Goal: Information Seeking & Learning: Learn about a topic

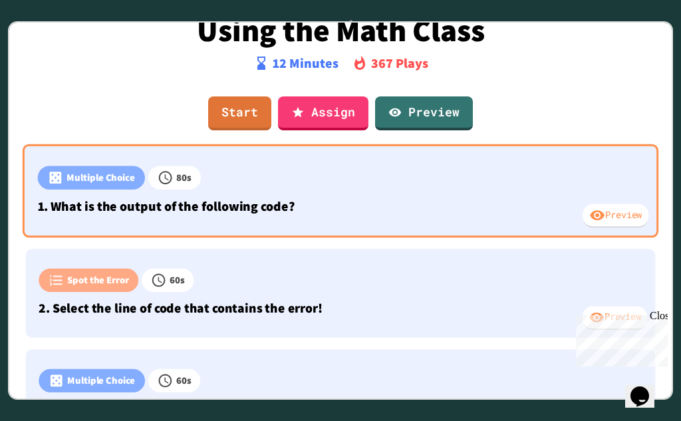
scroll to position [133, 0]
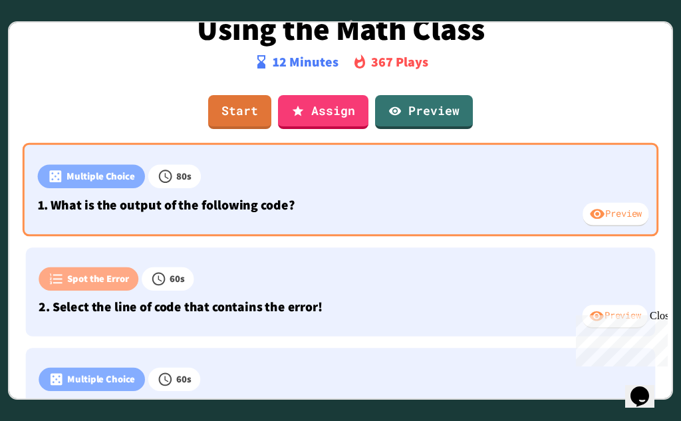
click at [603, 218] on div "Preview" at bounding box center [615, 215] width 66 height 24
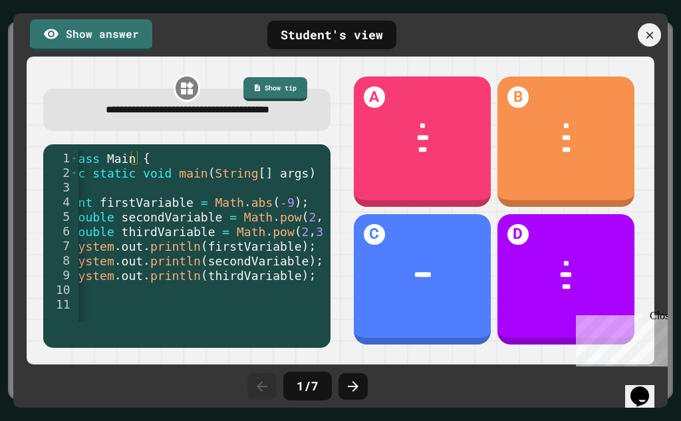
scroll to position [0, 0]
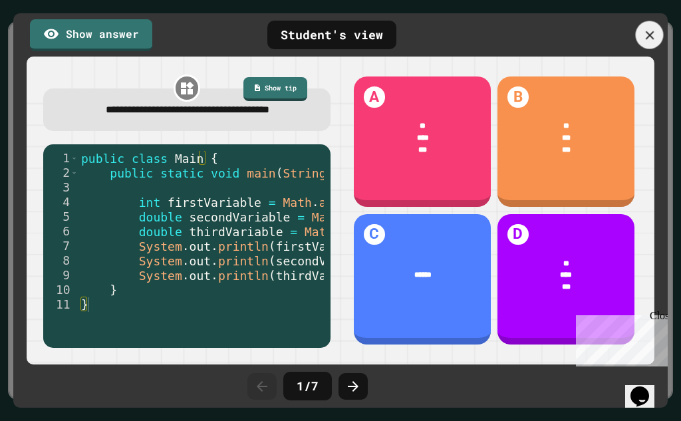
click at [645, 33] on icon at bounding box center [649, 35] width 15 height 15
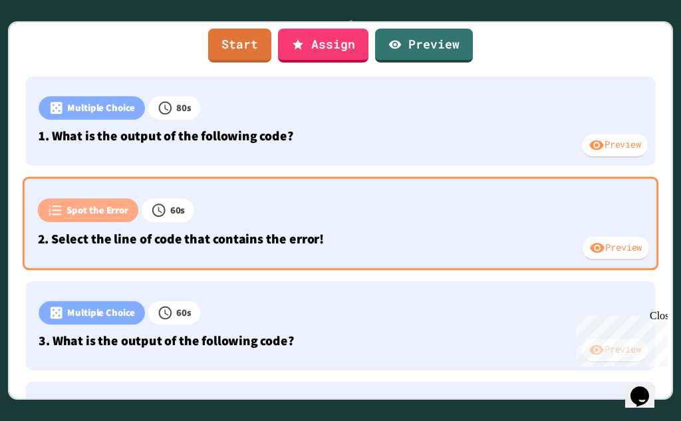
scroll to position [332, 0]
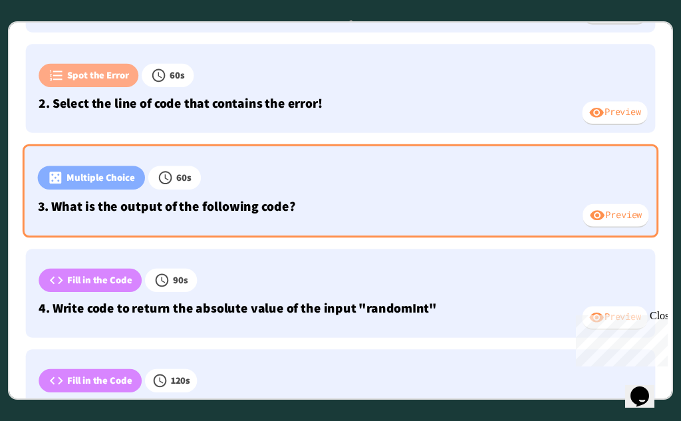
click at [611, 212] on div "Preview" at bounding box center [615, 216] width 66 height 24
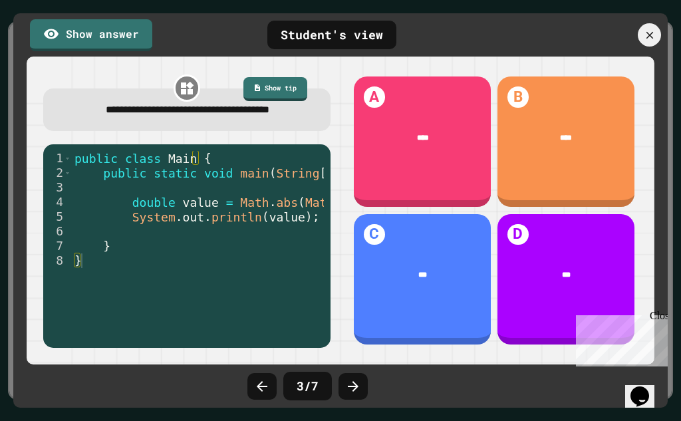
scroll to position [0, 0]
click at [651, 34] on icon at bounding box center [649, 35] width 9 height 9
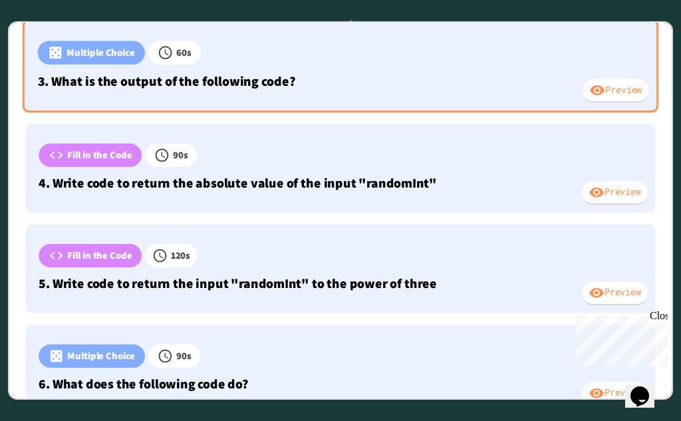
scroll to position [465, 0]
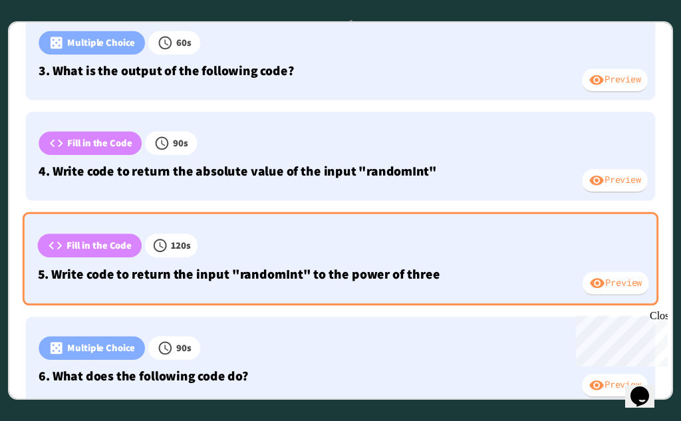
click at [286, 278] on p "5. Write code to return the input "randomInt" to the power of three" at bounding box center [340, 274] width 605 height 20
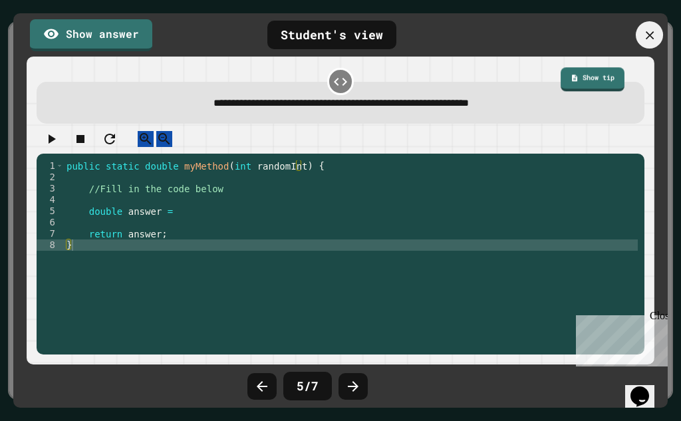
click at [645, 31] on icon at bounding box center [649, 35] width 8 height 8
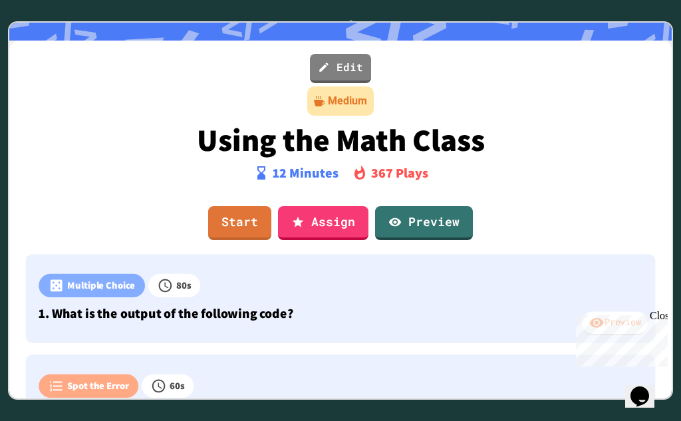
scroll to position [0, 0]
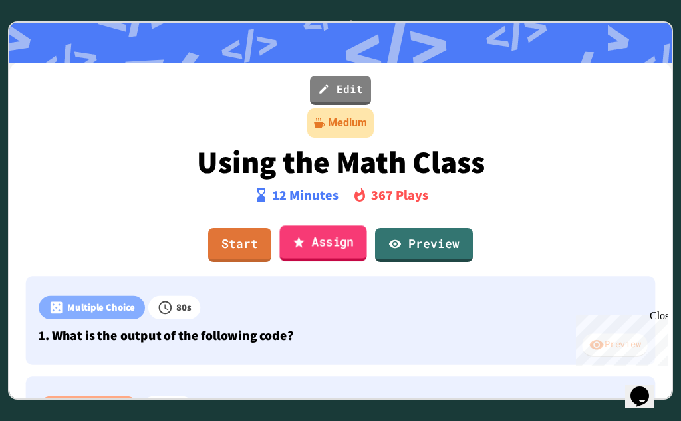
click at [292, 243] on icon at bounding box center [298, 242] width 13 height 14
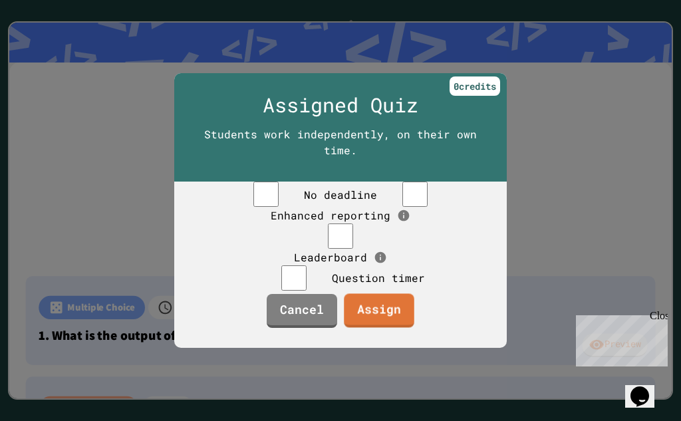
click at [560, 148] on div at bounding box center [340, 210] width 681 height 421
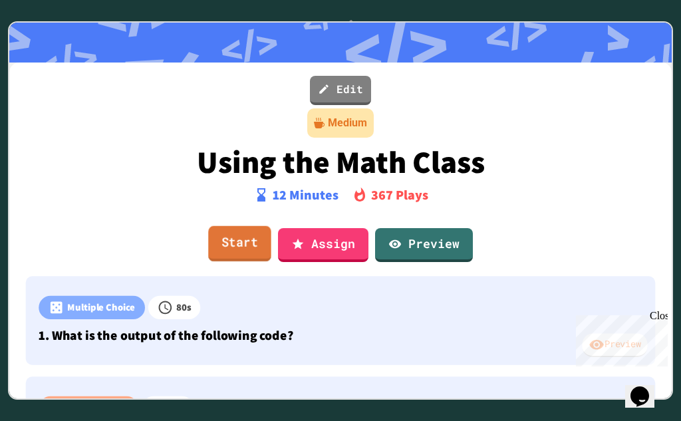
click at [234, 248] on link "Start" at bounding box center [239, 244] width 63 height 36
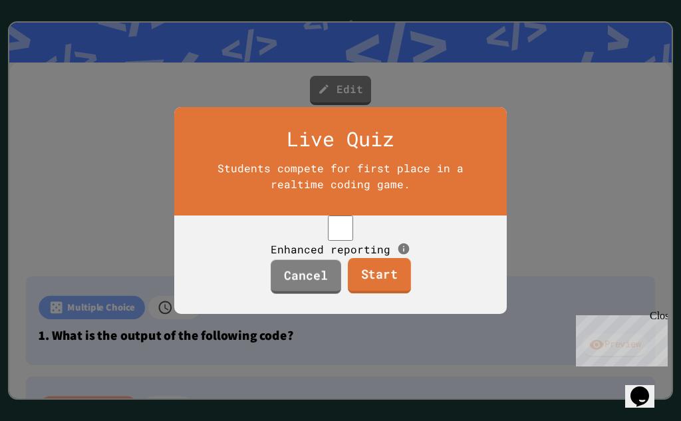
click at [373, 281] on link "Start" at bounding box center [378, 276] width 63 height 36
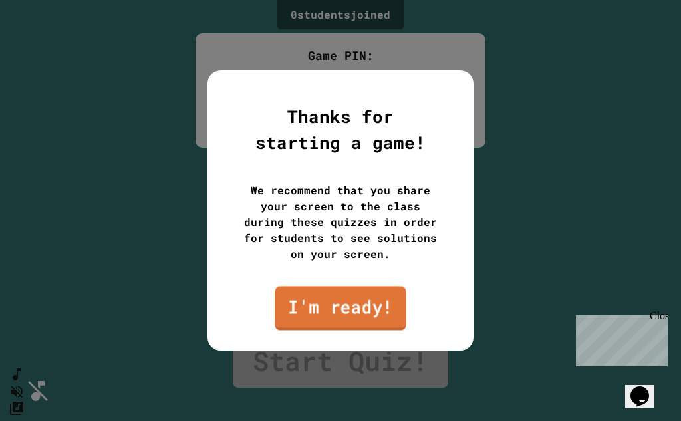
click at [340, 310] on link "I'm ready!" at bounding box center [339, 308] width 131 height 44
